Goal: Transaction & Acquisition: Subscribe to service/newsletter

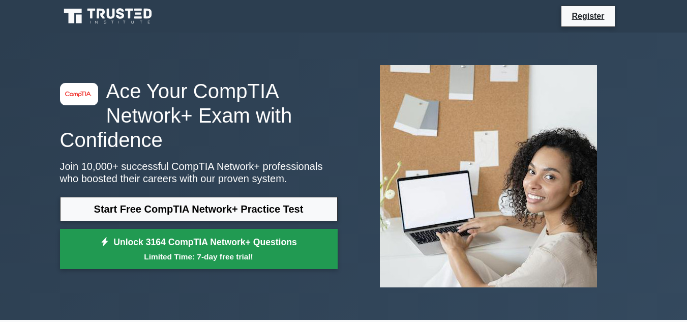
click at [319, 253] on small "Limited Time: 7-day free trial!" at bounding box center [199, 257] width 252 height 12
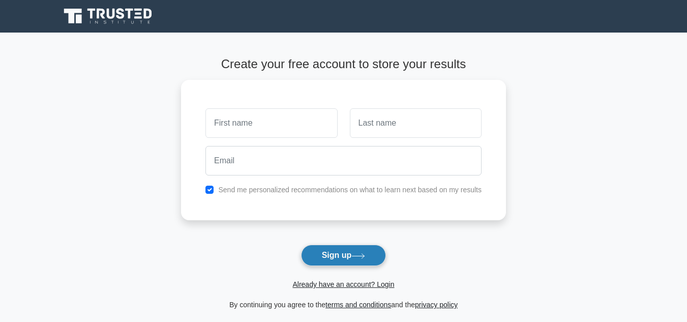
click at [341, 254] on button "Sign up" at bounding box center [343, 254] width 85 height 21
click at [457, 230] on form "Create your free account to store your results Send me personalized recommendat…" at bounding box center [343, 184] width 325 height 254
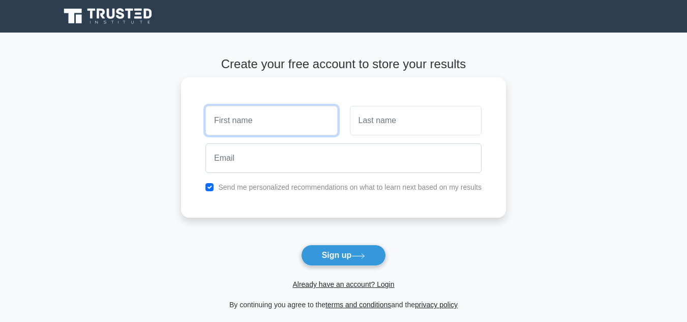
click at [290, 115] on input "text" at bounding box center [271, 120] width 132 height 29
type input "dicko"
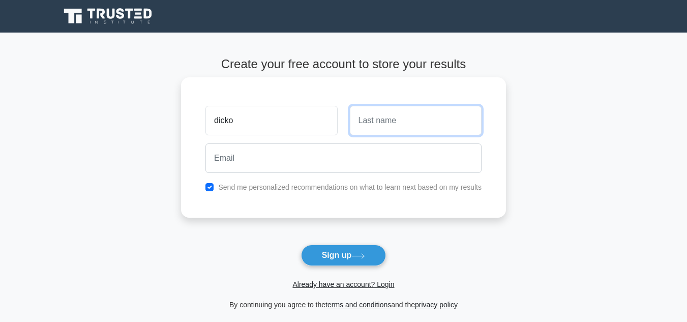
click at [358, 122] on input "text" at bounding box center [416, 120] width 132 height 29
type input "jamila"
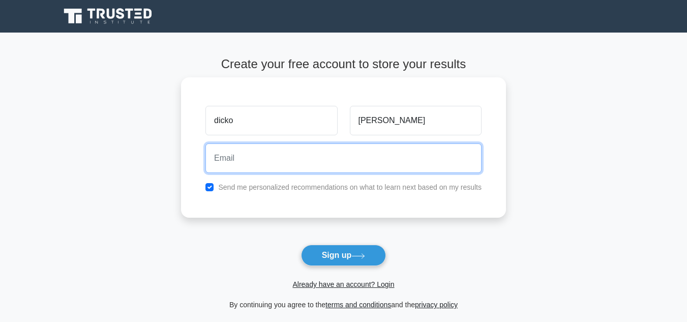
click at [328, 163] on input "email" at bounding box center [343, 157] width 276 height 29
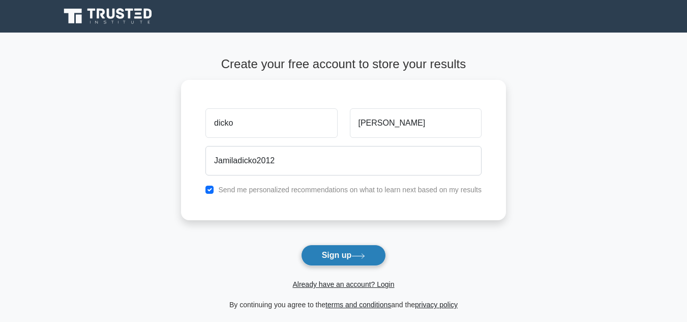
click at [351, 257] on button "Sign up" at bounding box center [343, 254] width 85 height 21
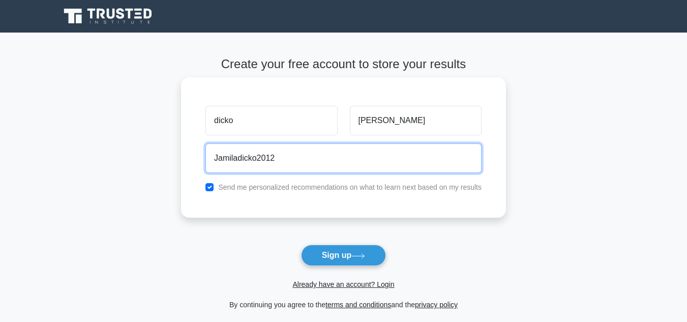
click at [337, 157] on input "Jamiladicko2012" at bounding box center [343, 157] width 276 height 29
click at [283, 162] on input "Jamiladicko2012" at bounding box center [343, 157] width 276 height 29
type input "J"
click at [263, 161] on input "email" at bounding box center [343, 157] width 276 height 29
type input "Dickoj@2024"
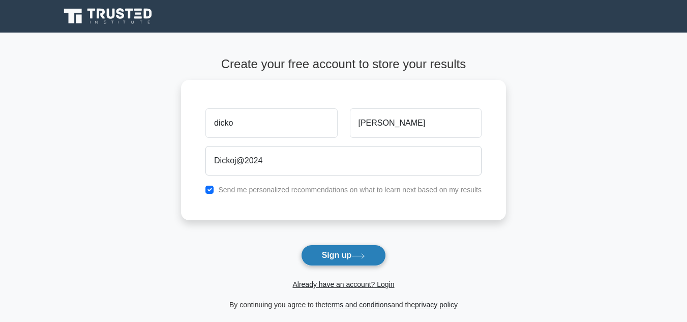
click at [333, 253] on button "Sign up" at bounding box center [343, 254] width 85 height 21
